Goal: Communication & Community: Answer question/provide support

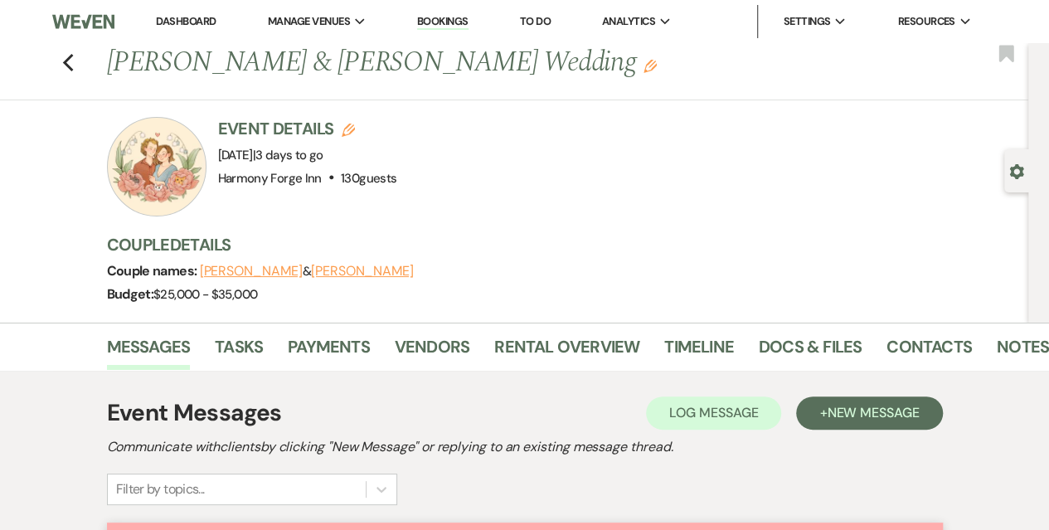
click at [192, 14] on link "Dashboard" at bounding box center [186, 21] width 60 height 14
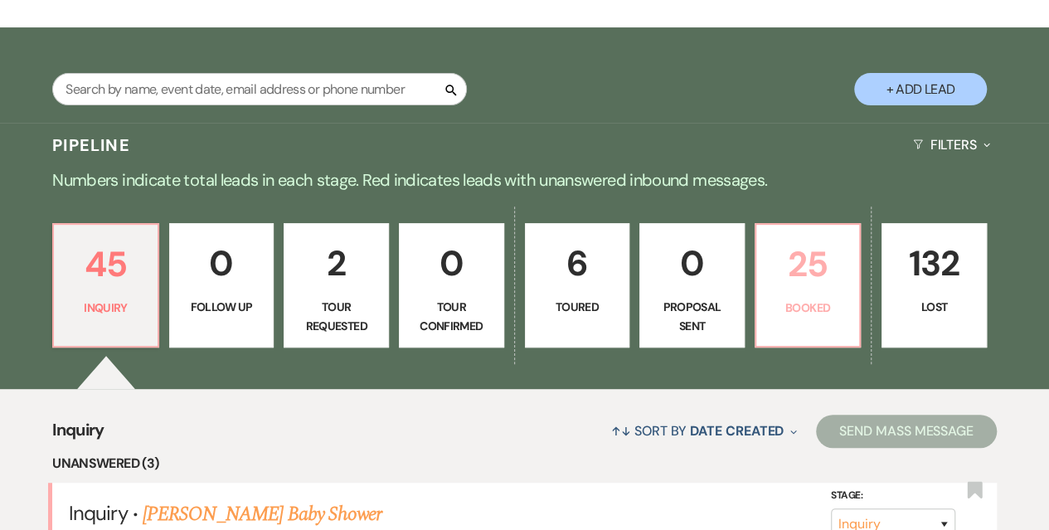
click at [801, 288] on p "25" at bounding box center [808, 264] width 84 height 56
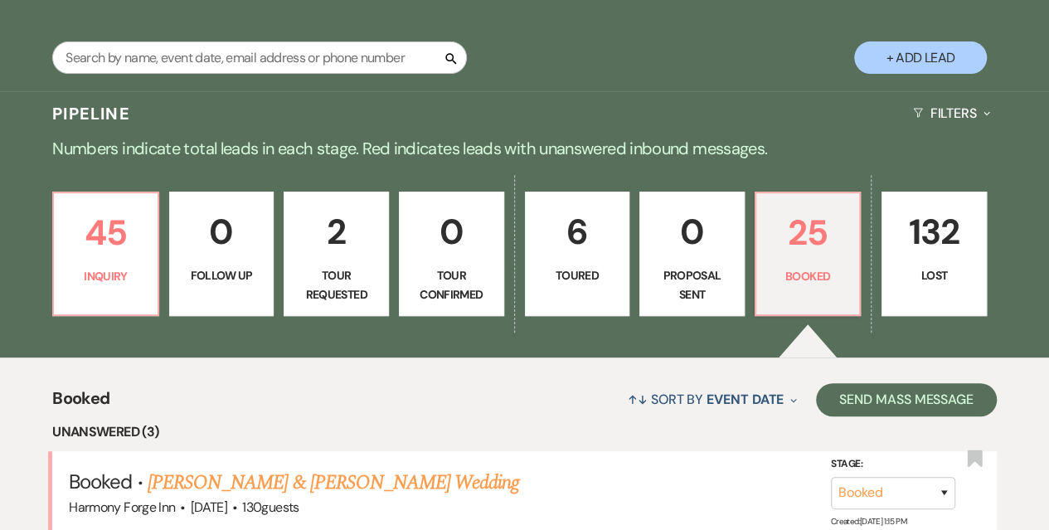
scroll to position [498, 0]
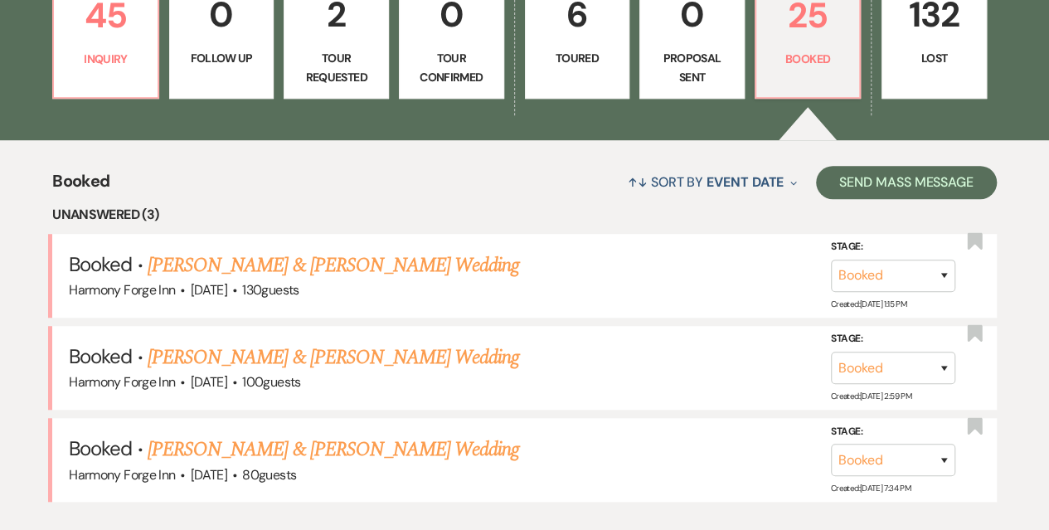
click at [243, 442] on link "[PERSON_NAME] & [PERSON_NAME] Wedding" at bounding box center [334, 450] width 372 height 30
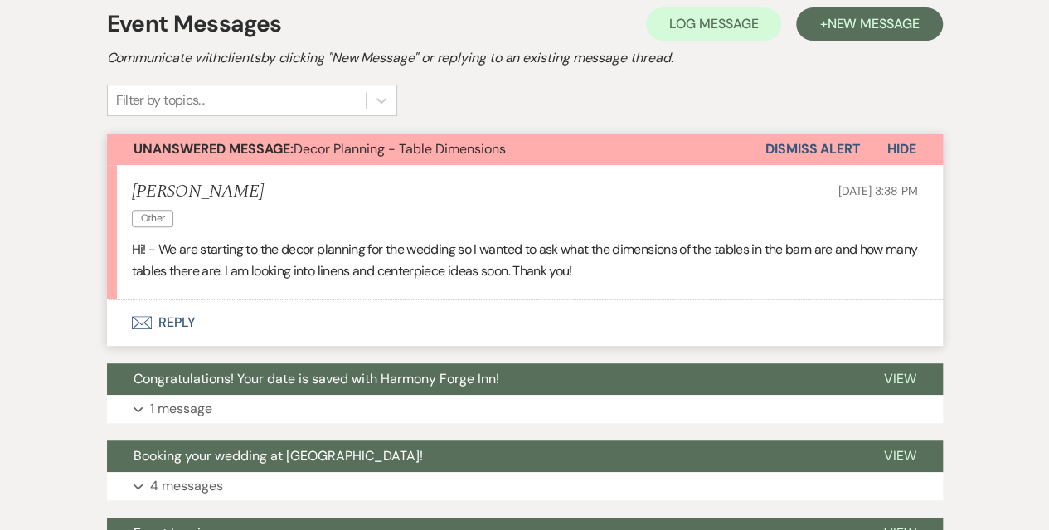
scroll to position [332, 0]
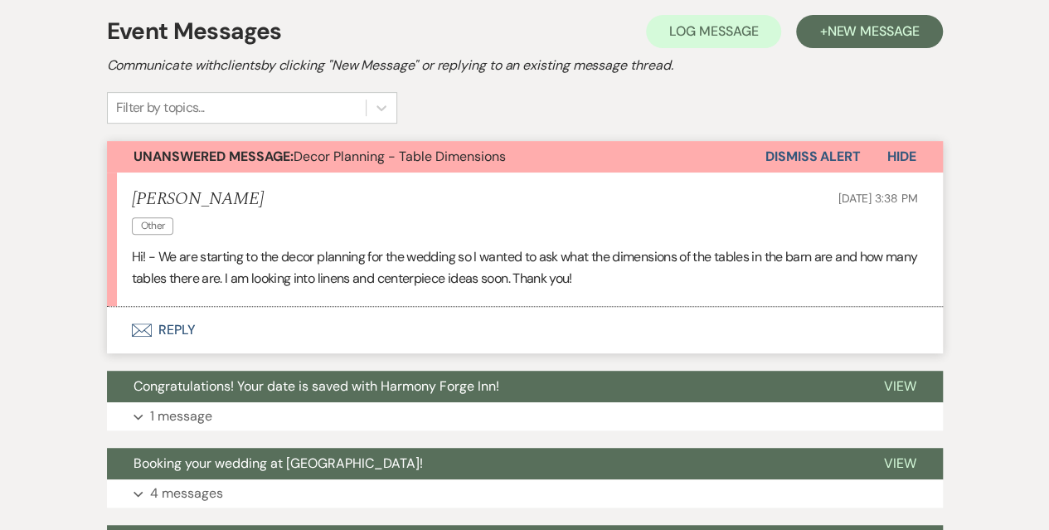
click at [166, 333] on button "Envelope Reply" at bounding box center [525, 330] width 836 height 46
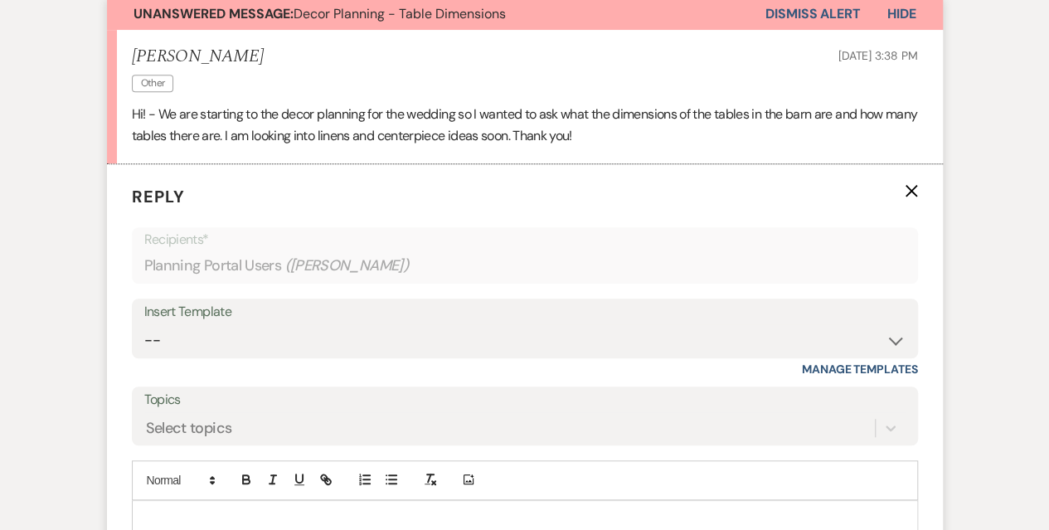
scroll to position [534, 0]
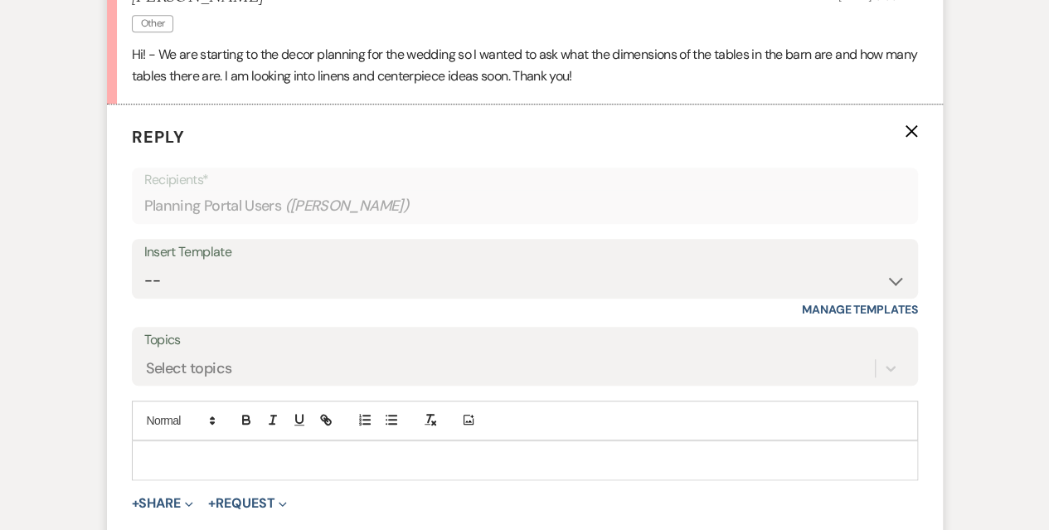
click at [239, 468] on div at bounding box center [525, 460] width 785 height 38
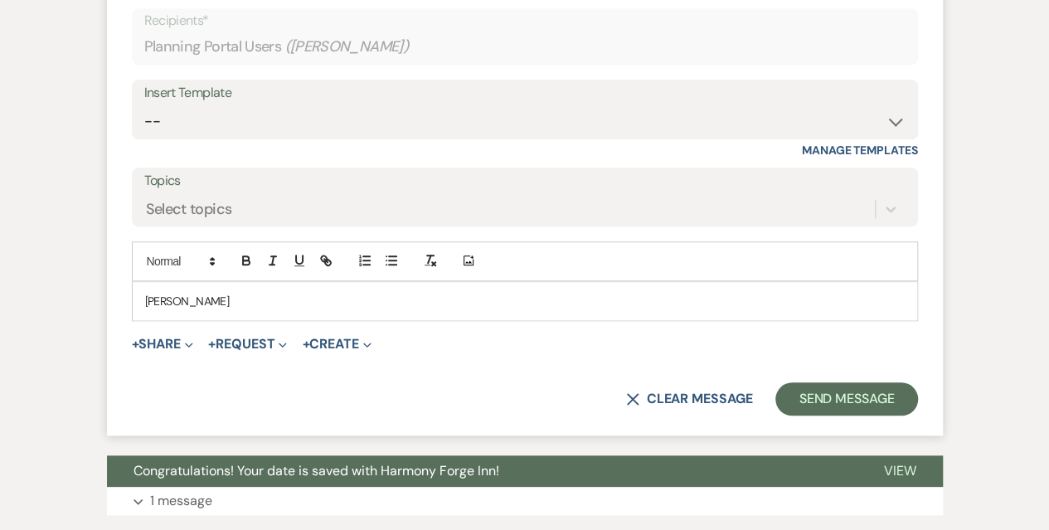
scroll to position [700, 0]
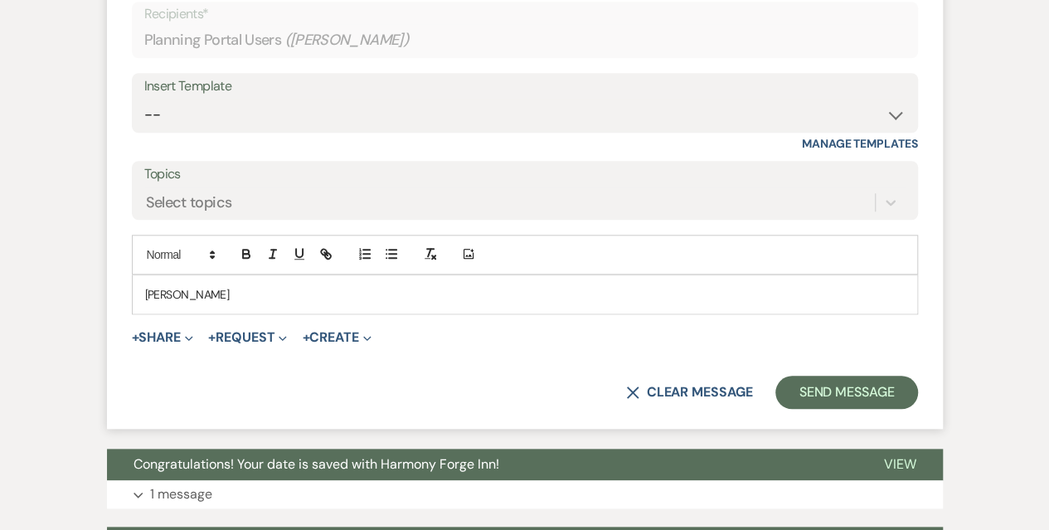
click at [229, 294] on p "[PERSON_NAME]" at bounding box center [525, 294] width 760 height 18
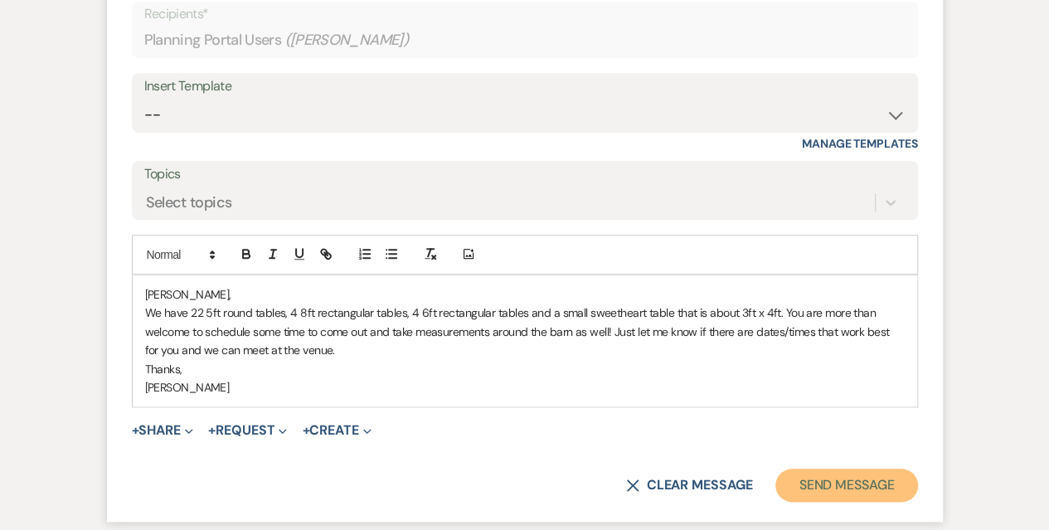
click at [863, 474] on button "Send Message" at bounding box center [846, 485] width 142 height 33
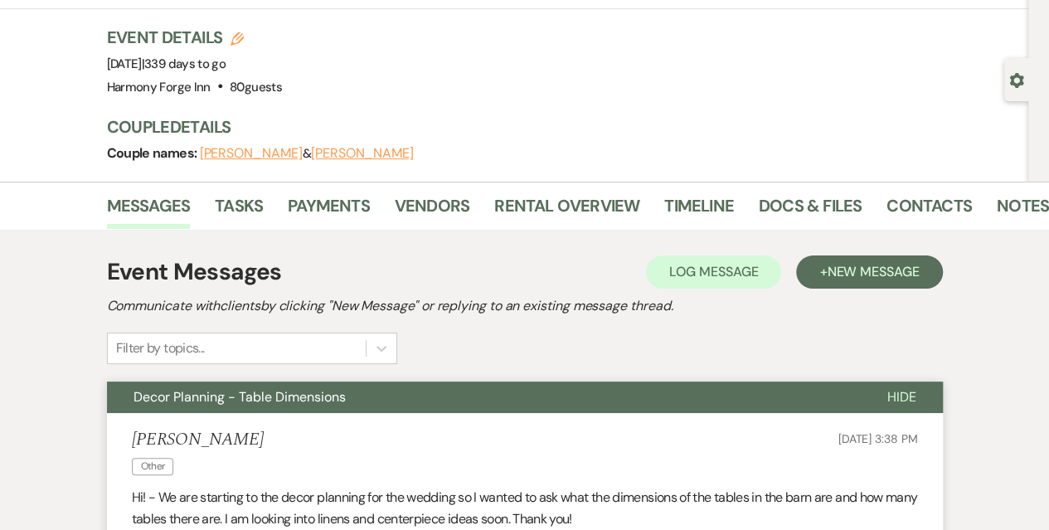
scroll to position [0, 0]
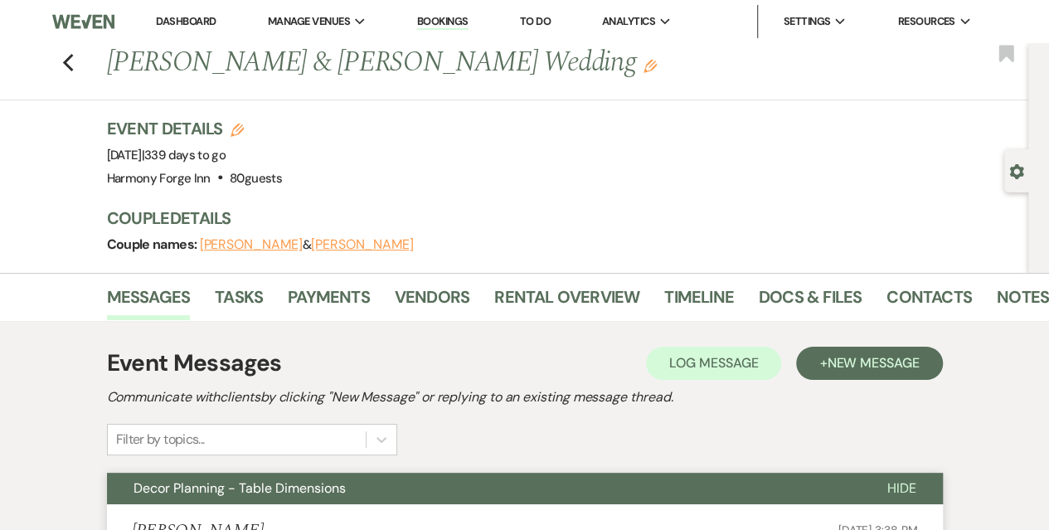
click at [179, 19] on link "Dashboard" at bounding box center [186, 21] width 60 height 14
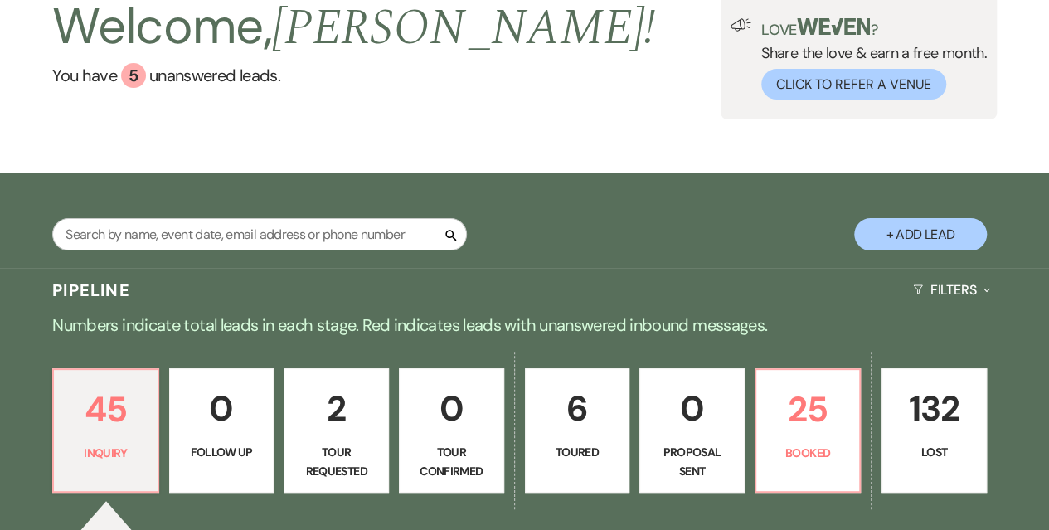
scroll to position [83, 0]
